Goal: Find specific page/section: Find specific page/section

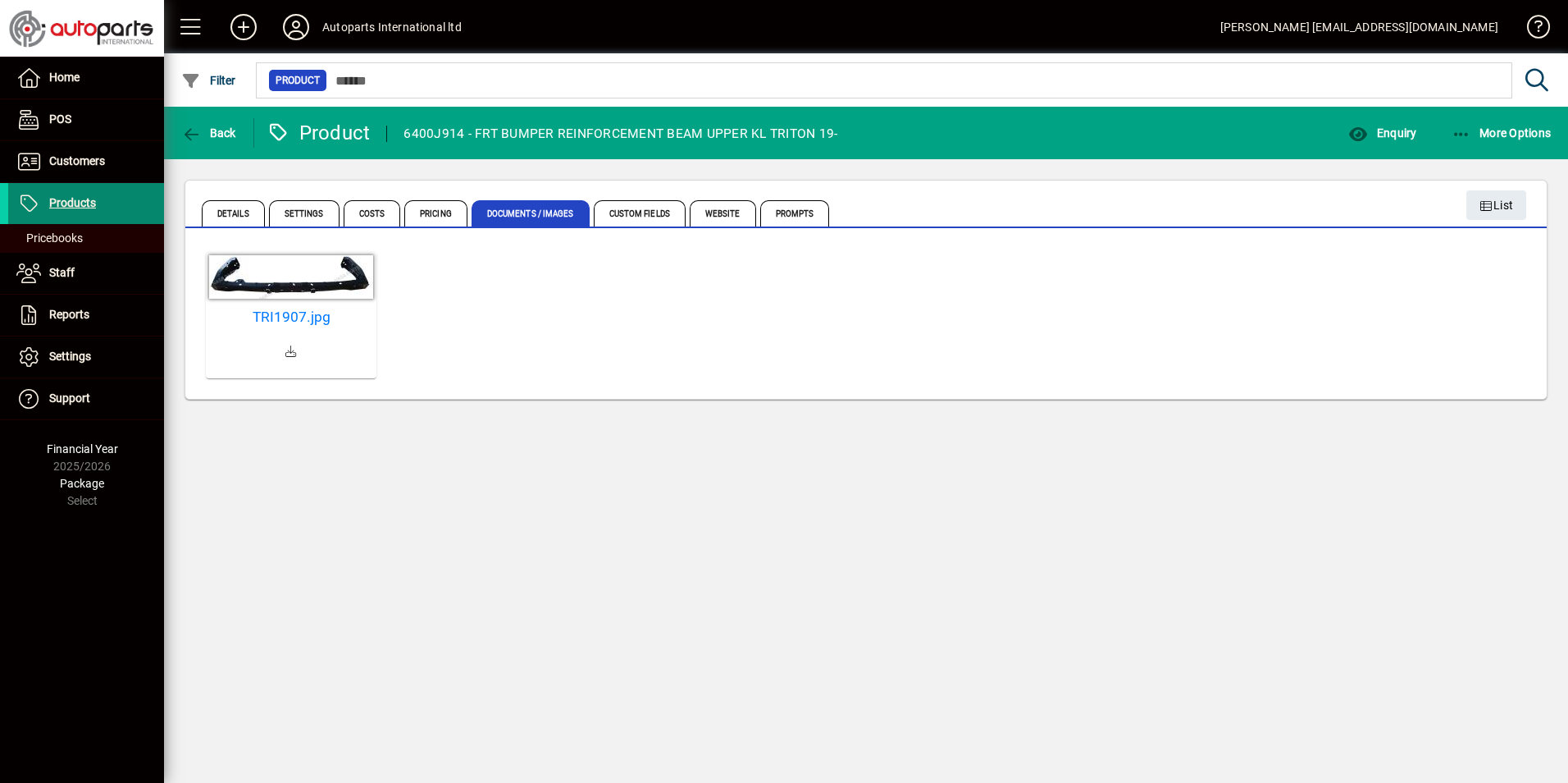
click at [104, 205] on span at bounding box center [86, 203] width 156 height 40
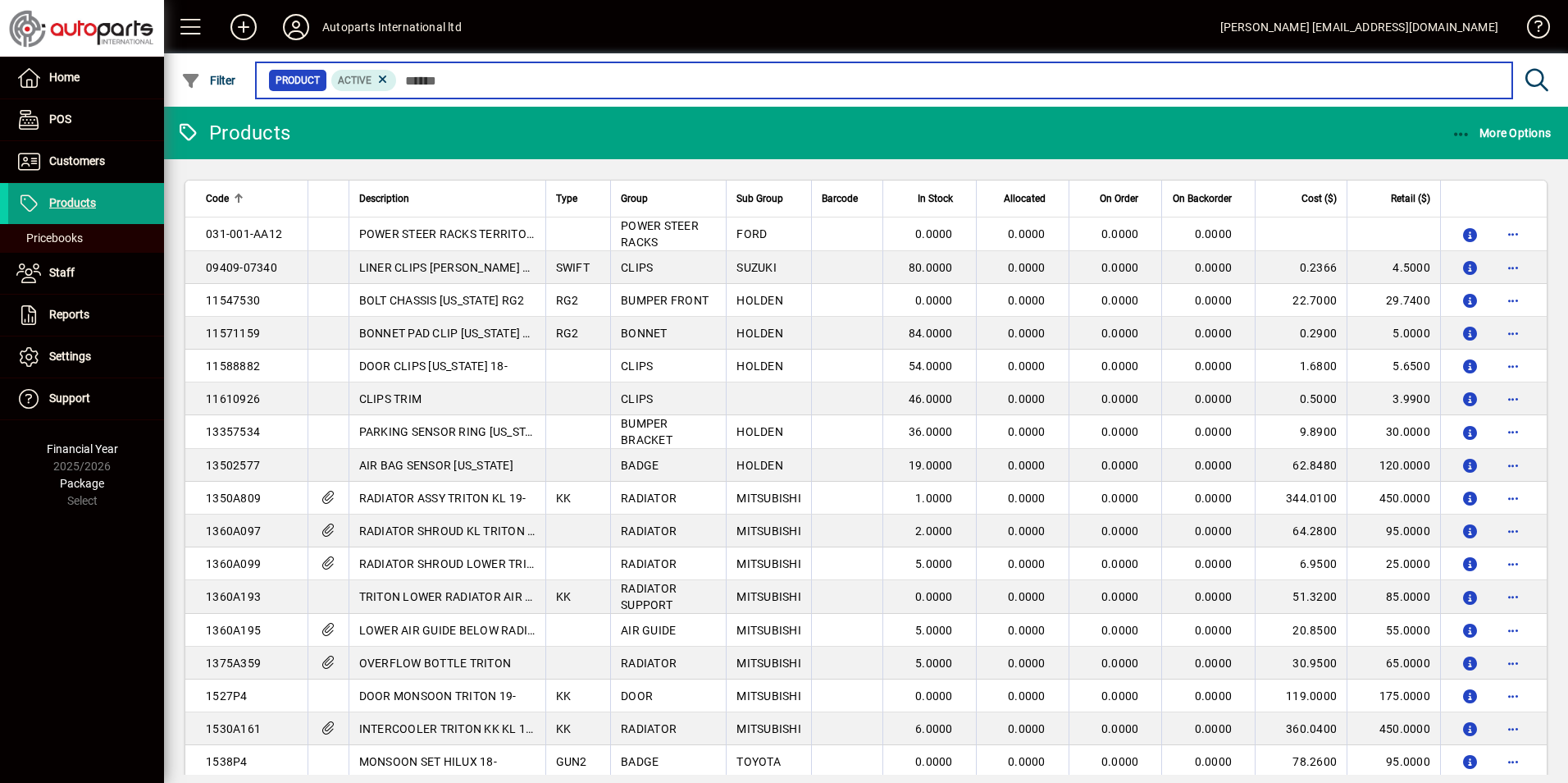
click at [452, 87] on input "text" at bounding box center [949, 80] width 1103 height 23
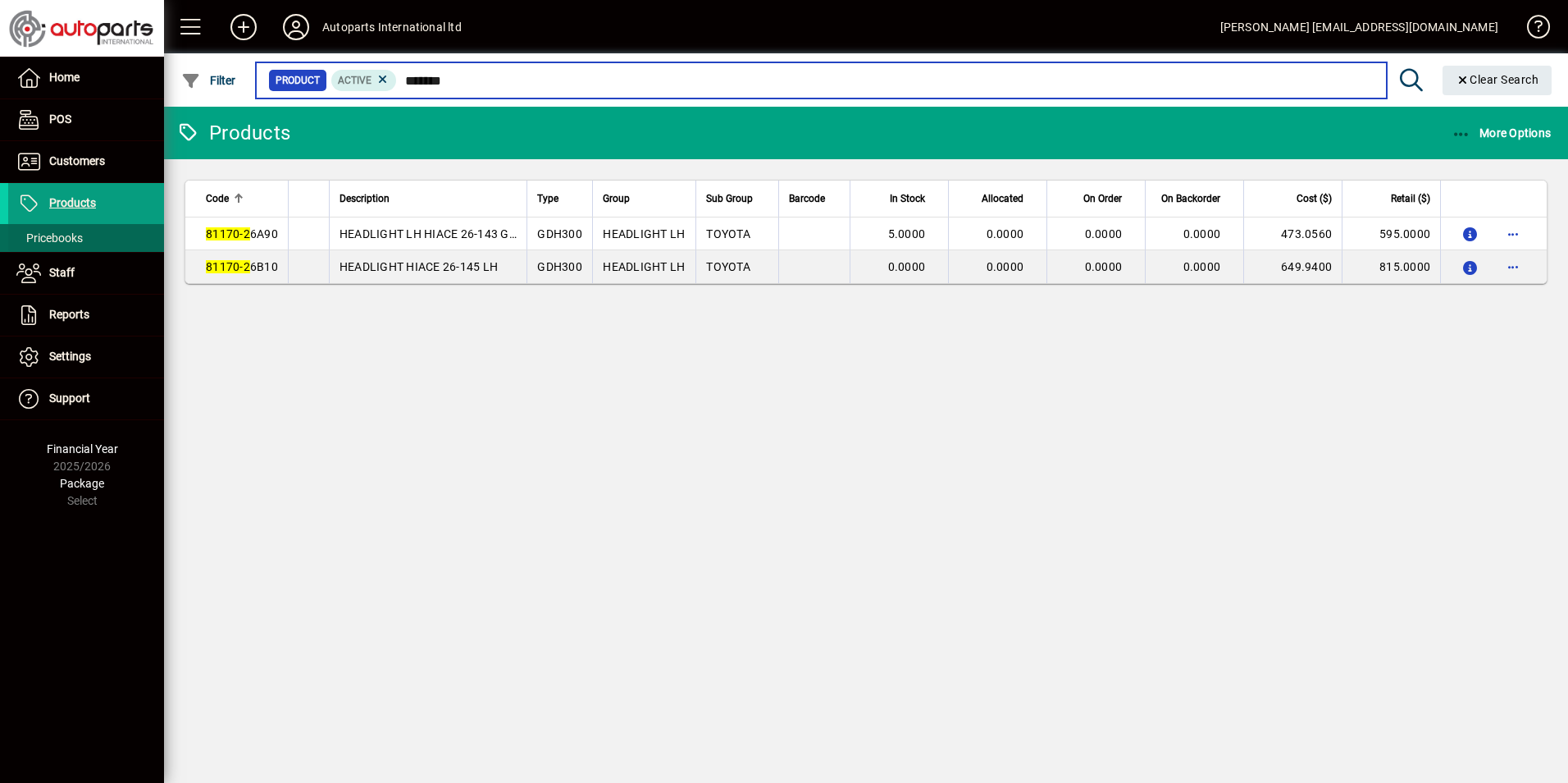
type input "*******"
